Goal: Information Seeking & Learning: Learn about a topic

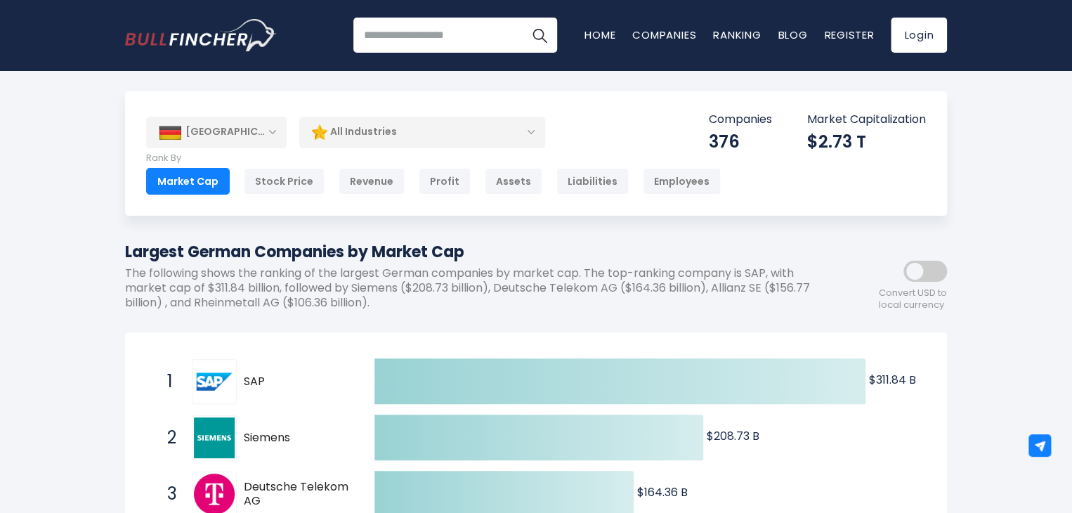
click at [188, 183] on div "Market Cap" at bounding box center [188, 181] width 84 height 27
click at [287, 183] on div "Stock Price" at bounding box center [284, 181] width 81 height 27
click at [298, 182] on div "Stock Price" at bounding box center [284, 181] width 81 height 27
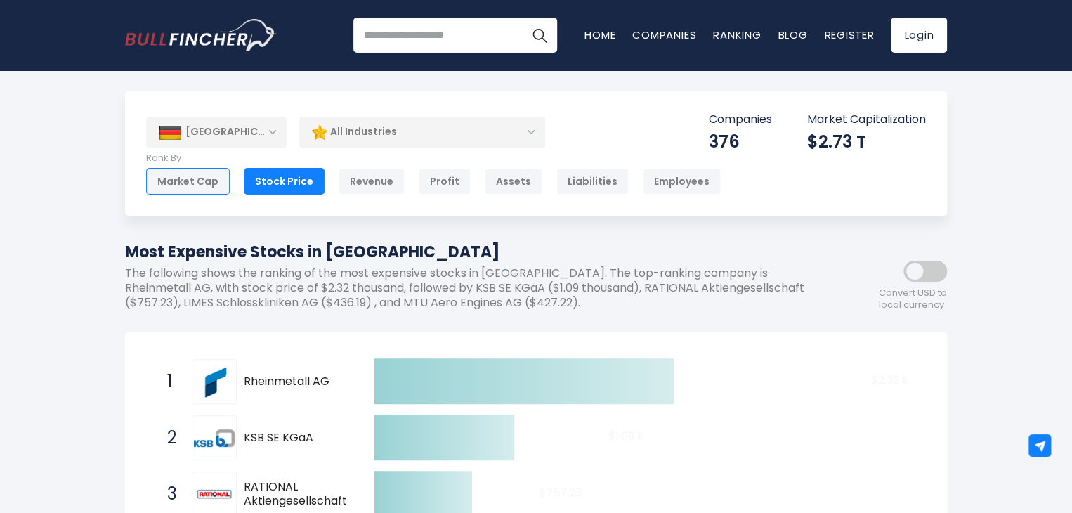
click at [202, 183] on div "Market Cap" at bounding box center [188, 181] width 84 height 27
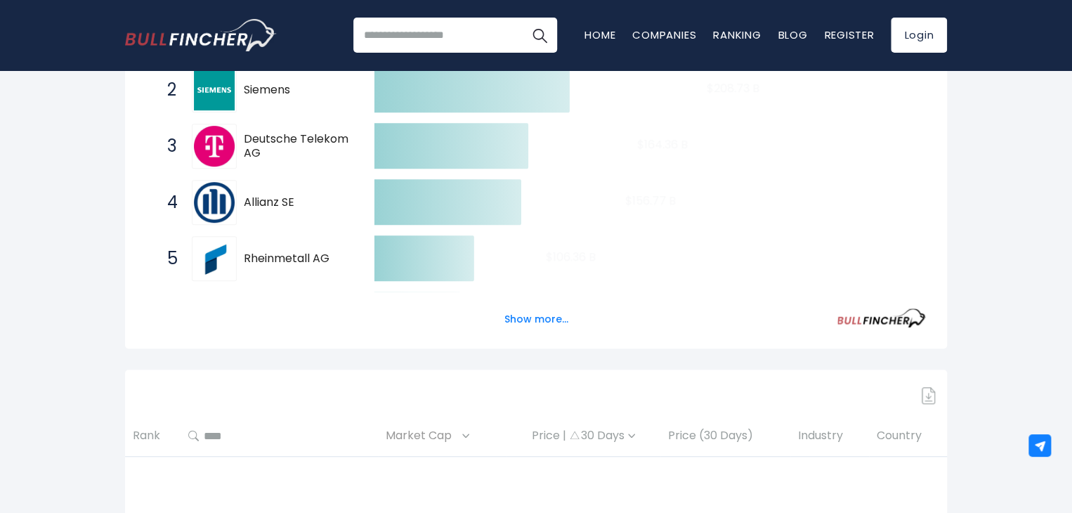
scroll to position [351, 0]
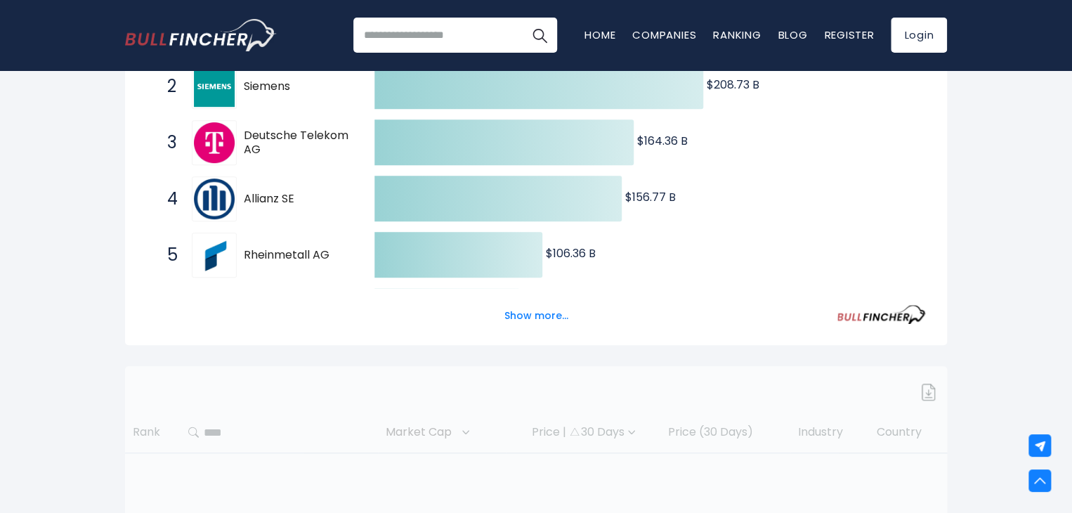
click at [551, 318] on button "Show more..." at bounding box center [536, 315] width 81 height 23
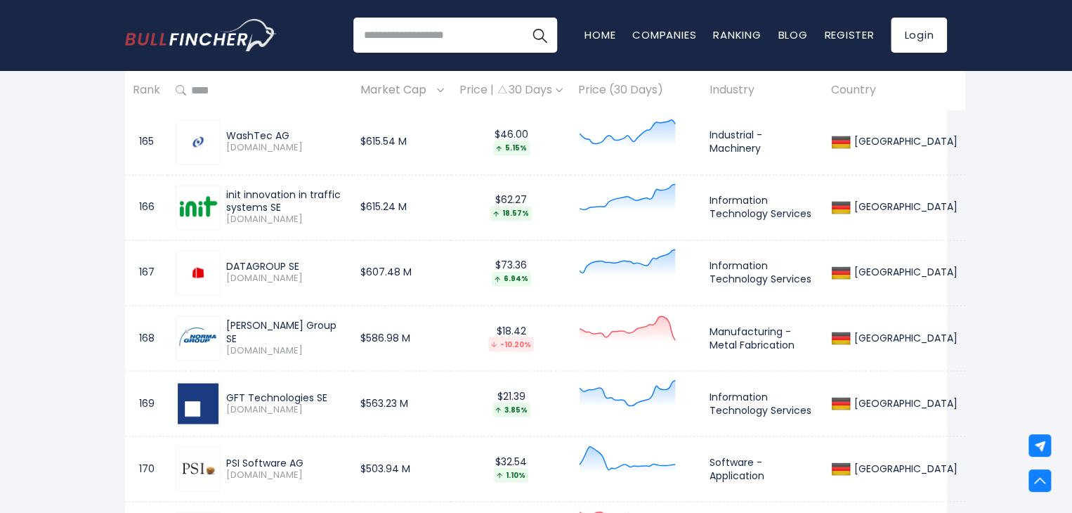
scroll to position [12153, 0]
